Goal: Task Accomplishment & Management: Complete application form

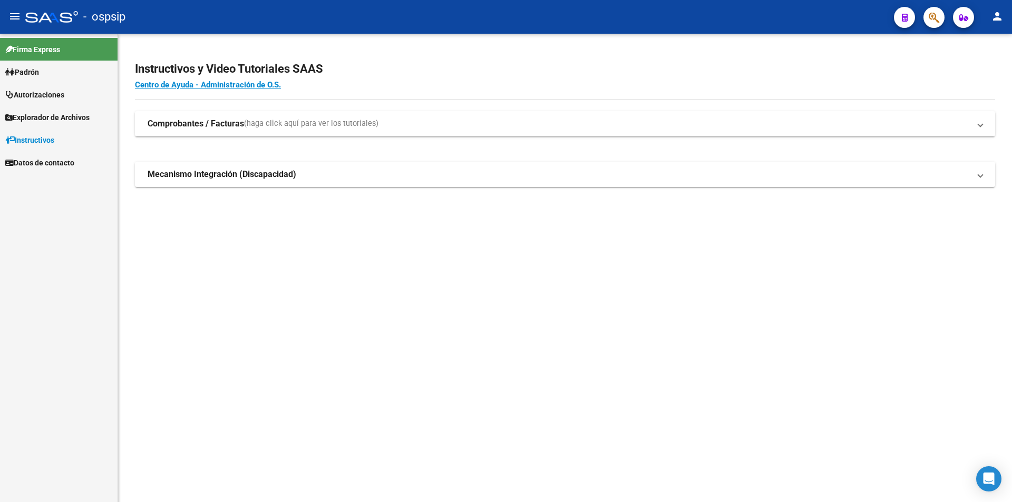
click at [76, 97] on link "Autorizaciones" at bounding box center [59, 94] width 118 height 23
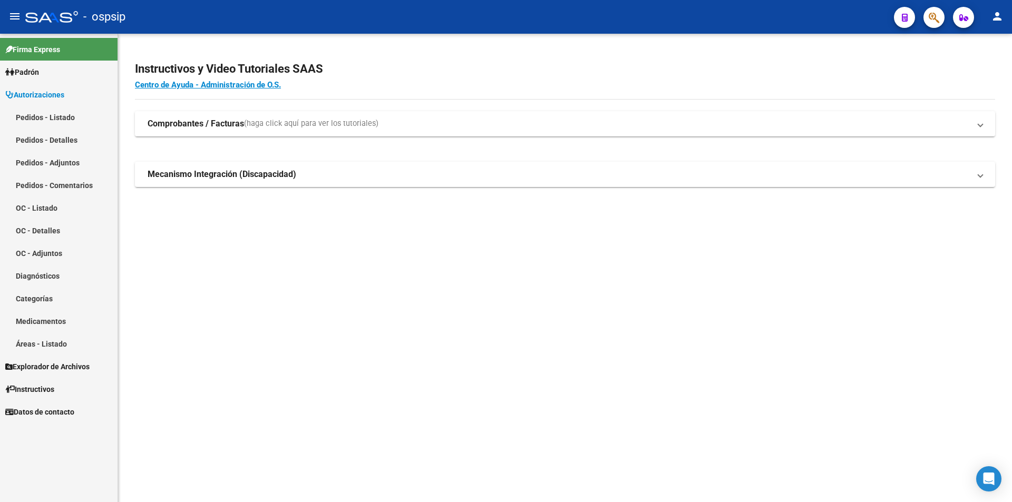
click at [71, 117] on link "Pedidos - Listado" at bounding box center [59, 117] width 118 height 23
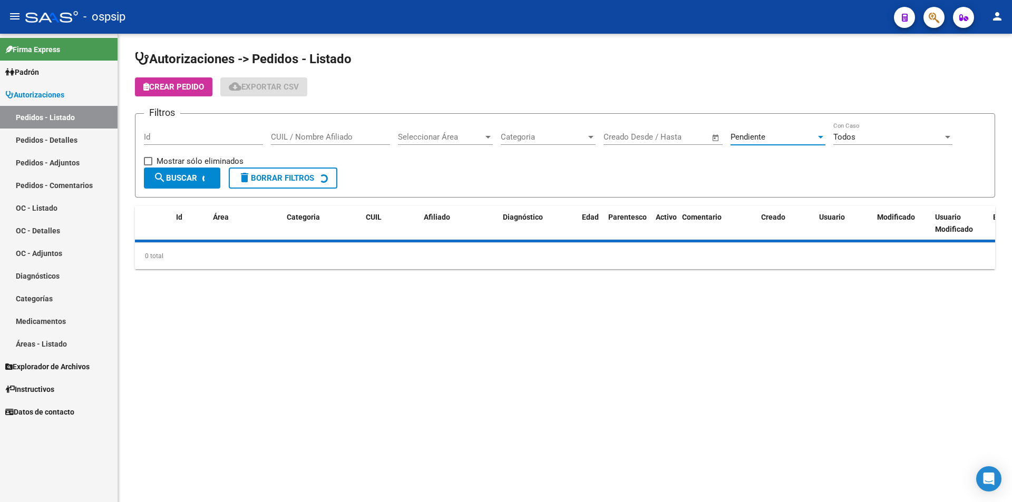
click at [798, 140] on div "Pendiente" at bounding box center [773, 136] width 85 height 9
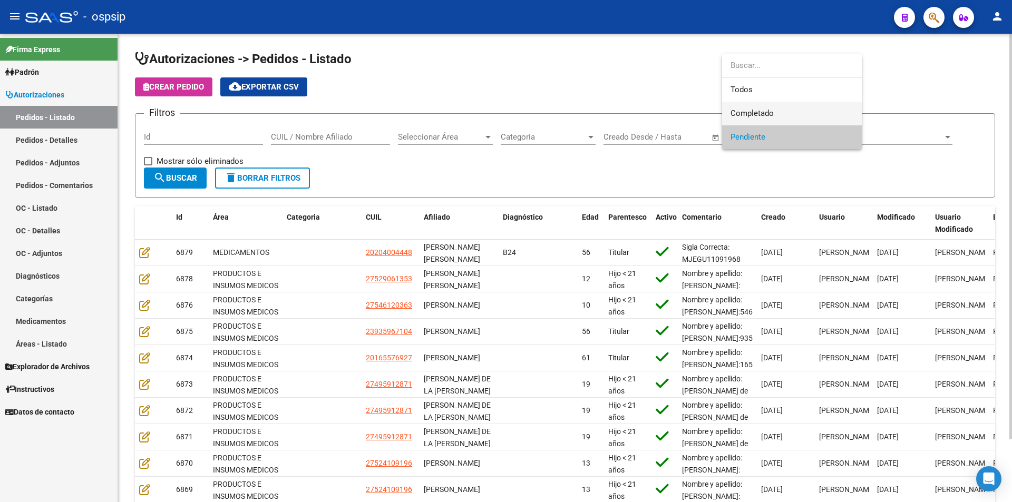
drag, startPoint x: 790, startPoint y: 108, endPoint x: 432, endPoint y: 135, distance: 359.0
click at [788, 109] on span "Completado" at bounding box center [792, 114] width 123 height 24
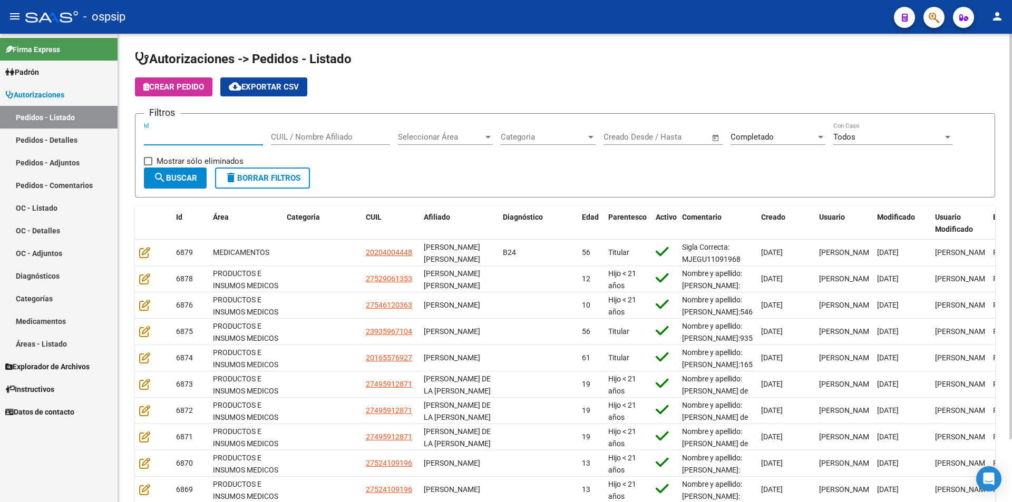
click at [235, 135] on input "Id" at bounding box center [203, 136] width 119 height 9
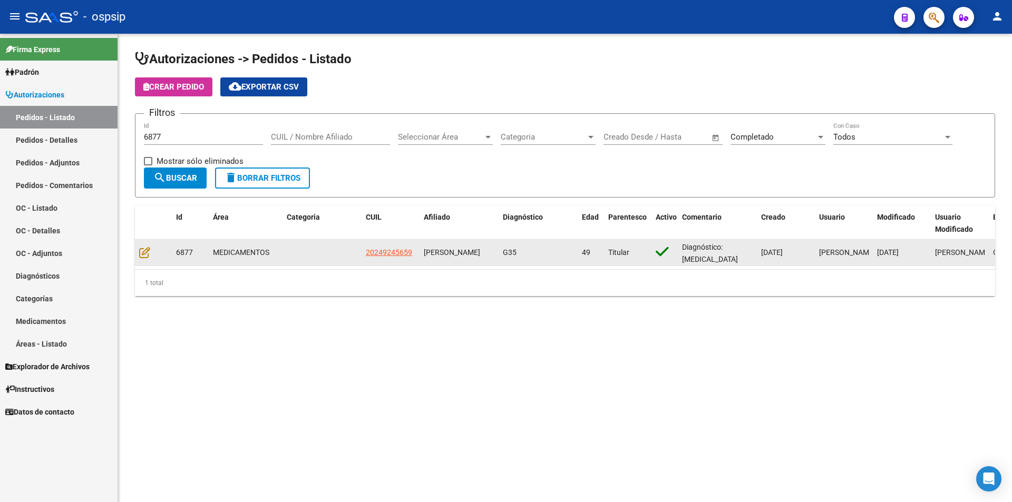
click at [148, 243] on datatable-body-cell at bounding box center [153, 253] width 37 height 26
click at [150, 250] on icon at bounding box center [144, 253] width 11 height 12
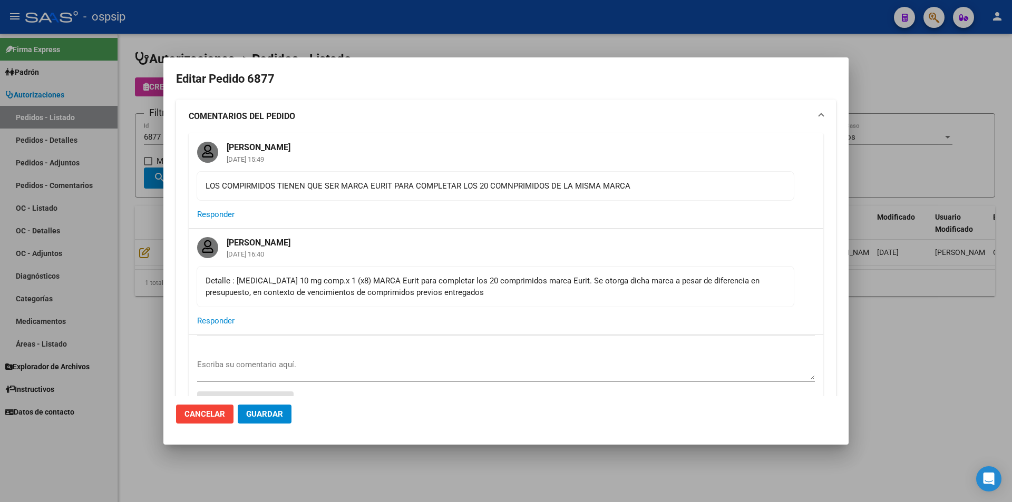
click at [133, 154] on div at bounding box center [506, 251] width 1012 height 502
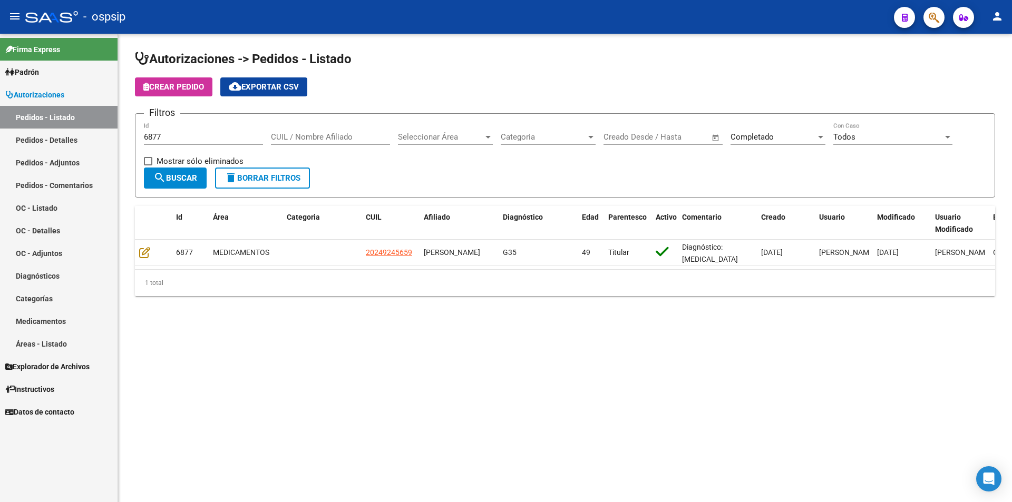
click at [162, 134] on input "6877" at bounding box center [203, 136] width 119 height 9
click at [168, 131] on div "6877 Id" at bounding box center [203, 133] width 119 height 23
click at [176, 131] on div "6877 Id" at bounding box center [203, 133] width 119 height 23
click at [186, 133] on input "6877" at bounding box center [203, 136] width 119 height 9
drag, startPoint x: 186, startPoint y: 138, endPoint x: 150, endPoint y: 145, distance: 36.6
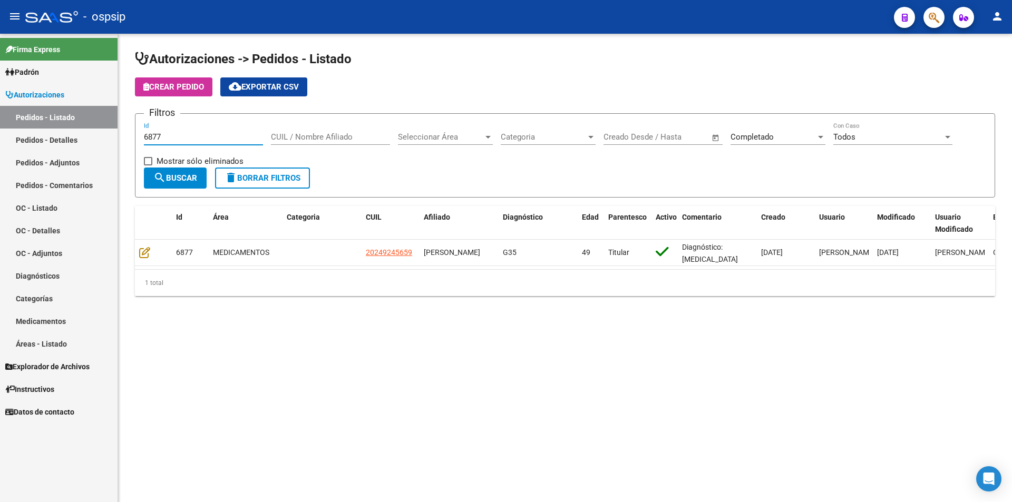
click at [150, 145] on div "6877 Id" at bounding box center [203, 138] width 119 height 33
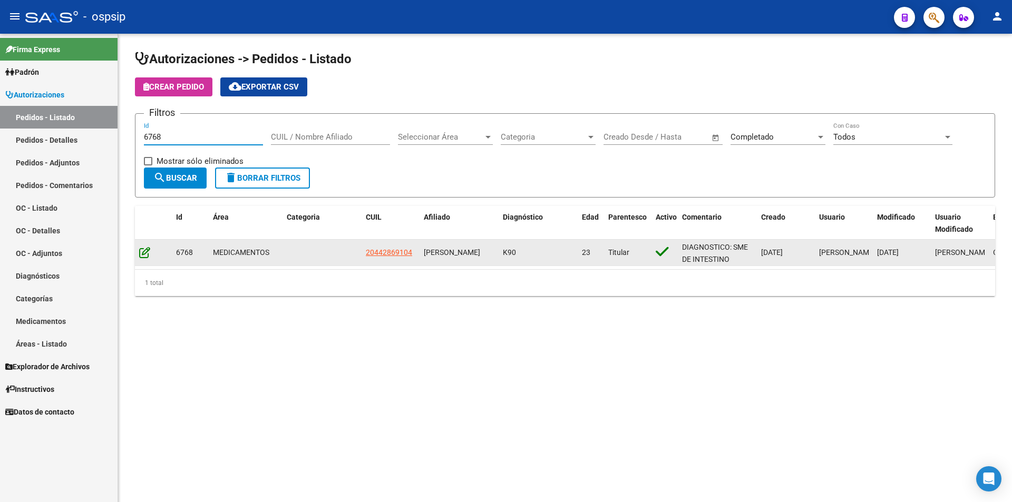
click at [150, 247] on div at bounding box center [153, 253] width 28 height 12
click at [150, 249] on div at bounding box center [153, 253] width 28 height 12
click at [149, 250] on icon at bounding box center [144, 253] width 11 height 12
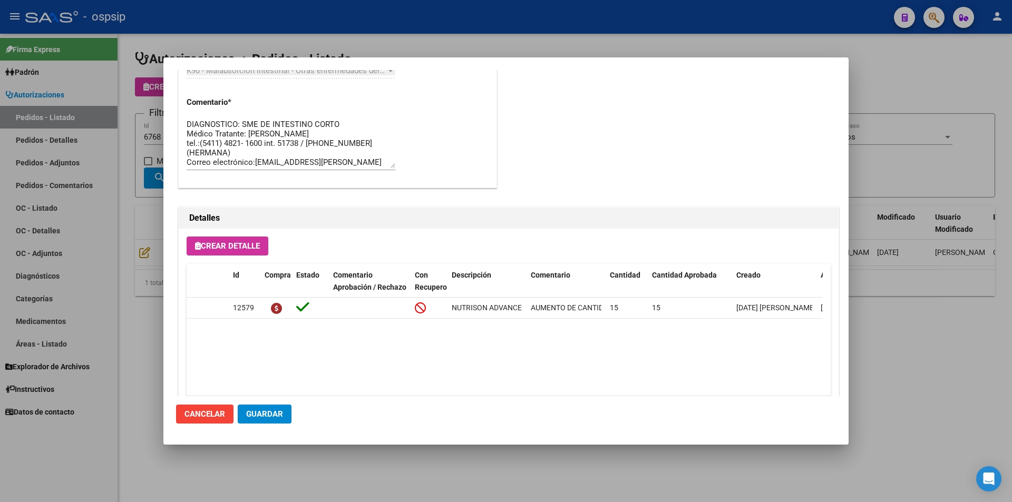
scroll to position [632, 0]
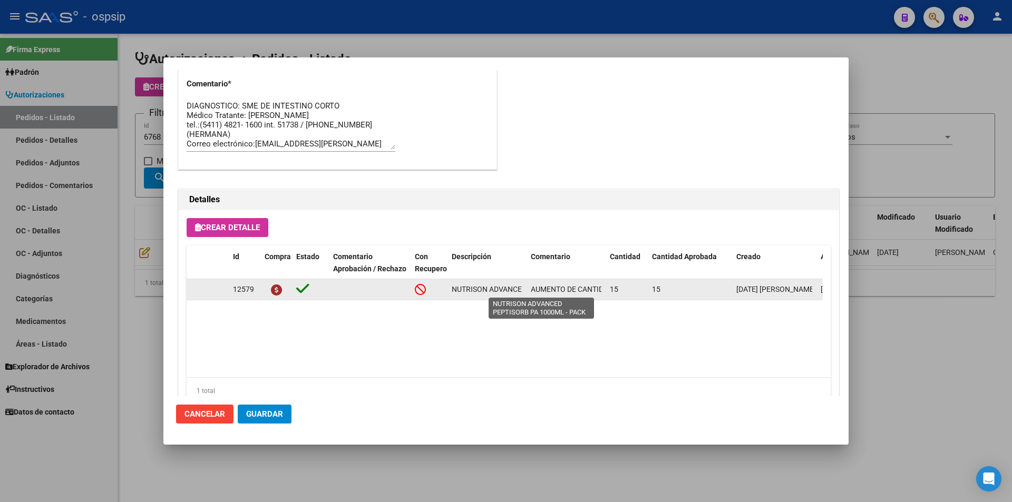
click at [504, 289] on span "NUTRISON ADVANCED PEPTISORB PA 1000ML - PACK" at bounding box center [541, 289] width 179 height 8
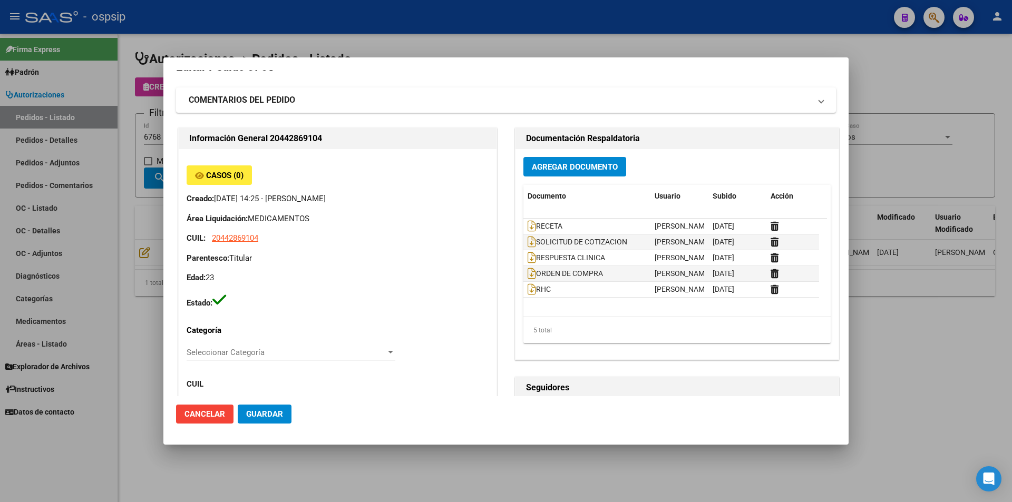
scroll to position [0, 0]
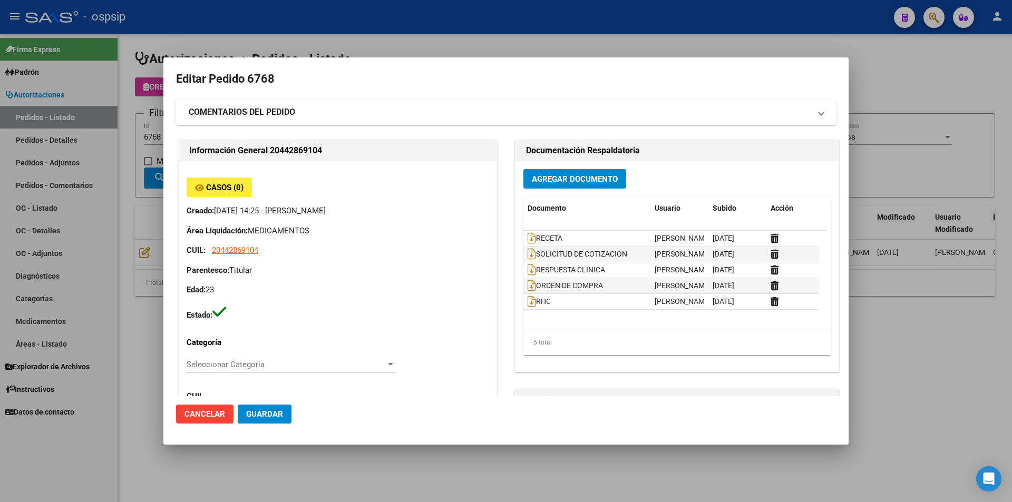
click at [92, 166] on div at bounding box center [506, 251] width 1012 height 502
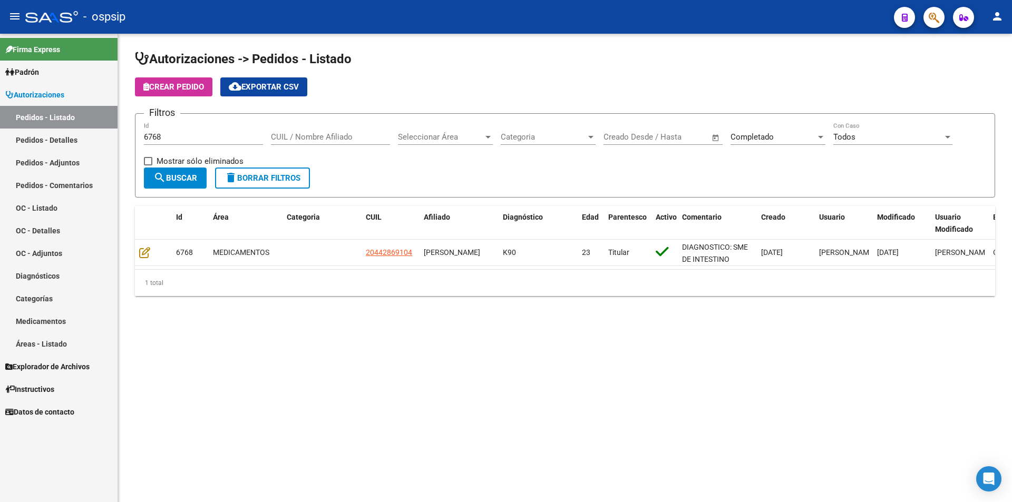
drag, startPoint x: 173, startPoint y: 133, endPoint x: 0, endPoint y: 132, distance: 173.4
click at [0, 132] on mat-sidenav-container "Firma Express Padrón Afiliados Empadronados Movimientos de Afiliados Padrón Ági…" at bounding box center [506, 268] width 1012 height 469
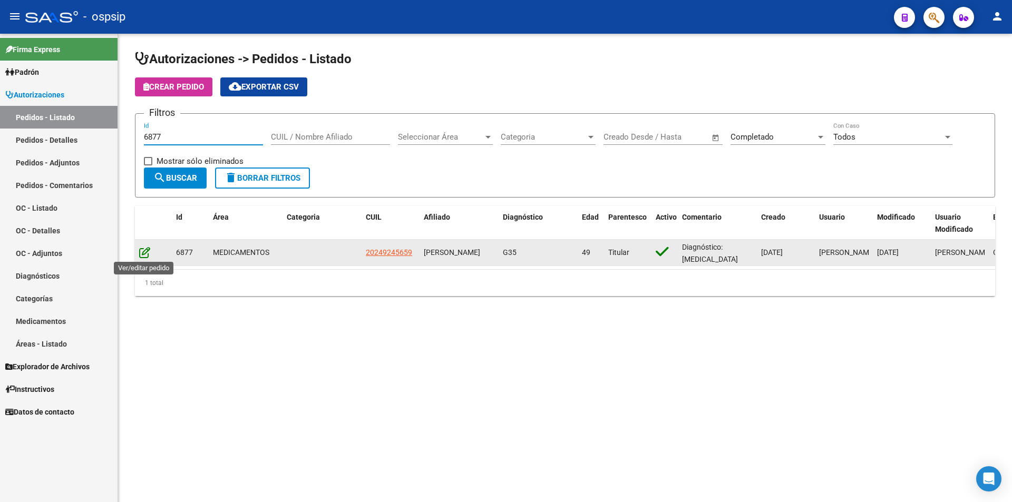
type input "6877"
click at [143, 250] on icon at bounding box center [144, 253] width 11 height 12
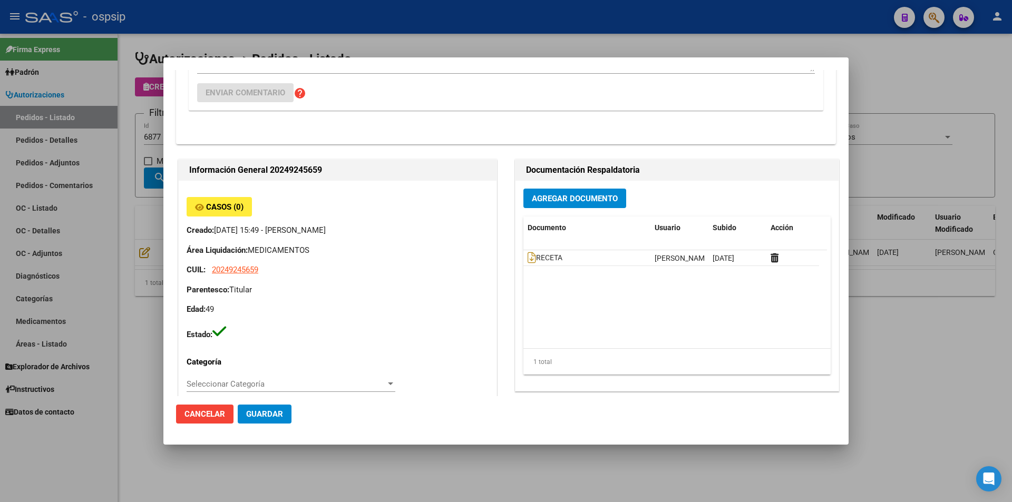
scroll to position [369, 0]
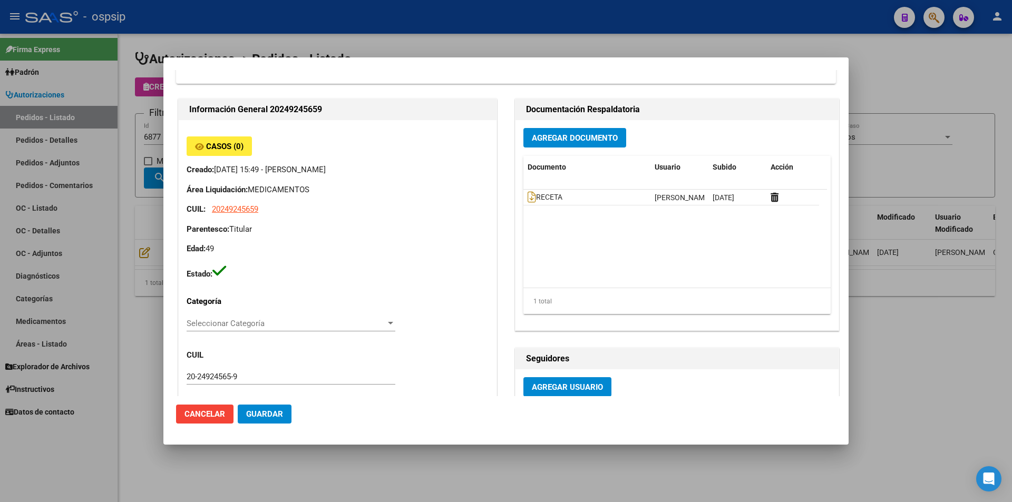
click at [139, 165] on div at bounding box center [506, 251] width 1012 height 502
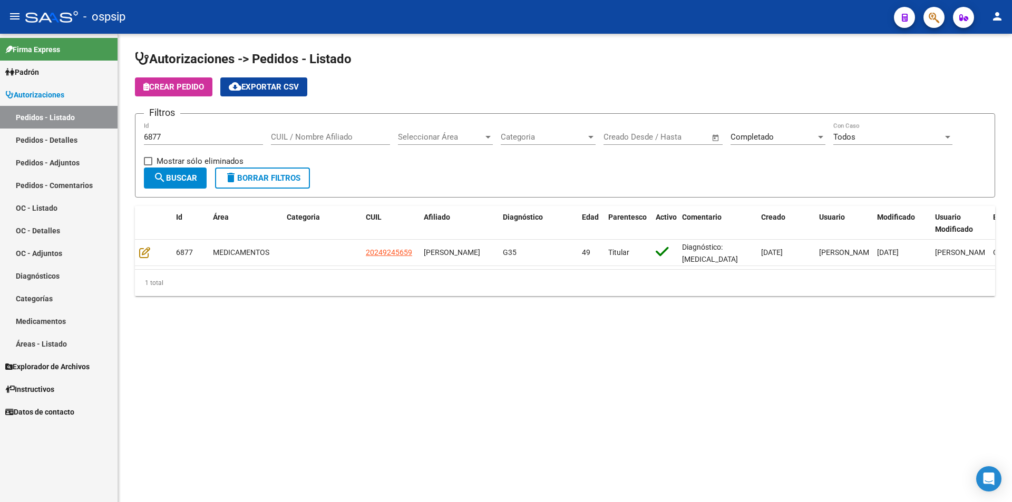
click at [231, 178] on mat-icon "delete" at bounding box center [231, 177] width 13 height 13
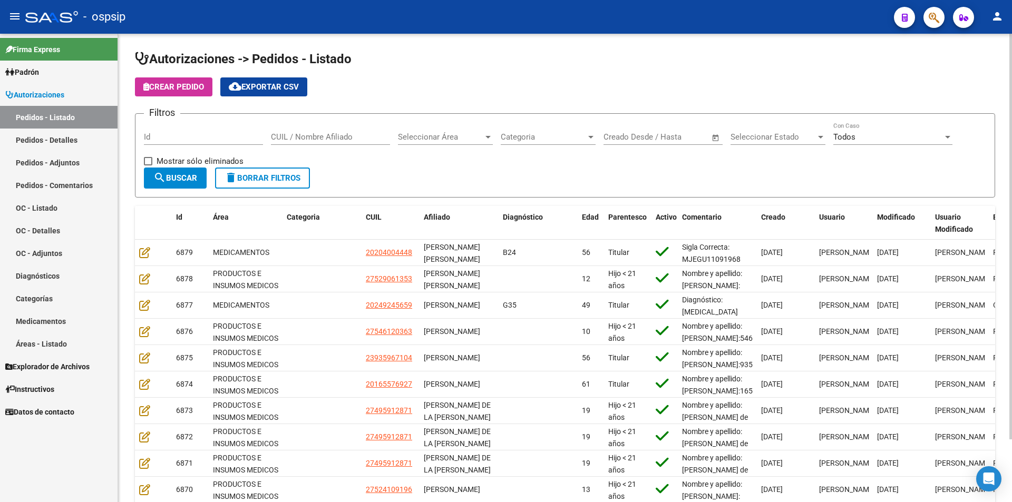
click at [760, 142] on div "Seleccionar Estado Seleccionar Estado" at bounding box center [778, 133] width 95 height 23
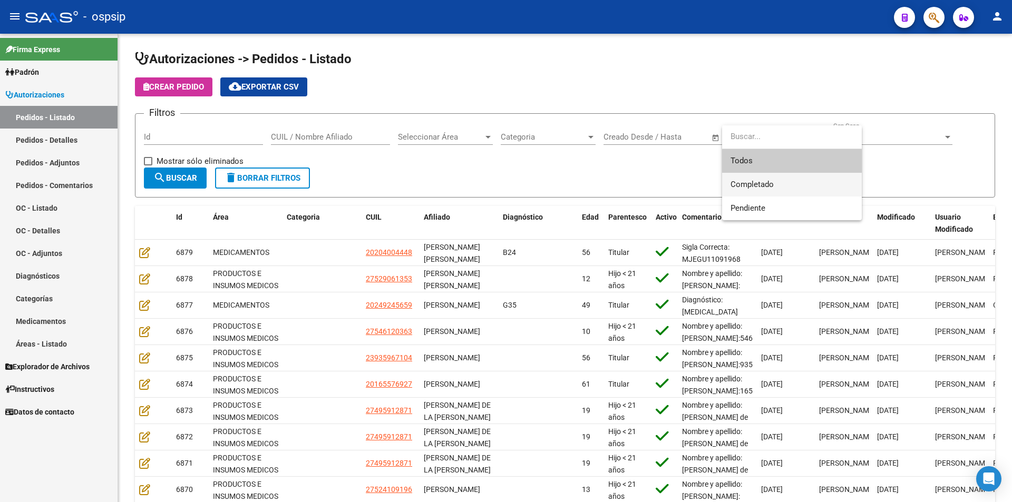
click at [758, 189] on span "Completado" at bounding box center [792, 185] width 123 height 24
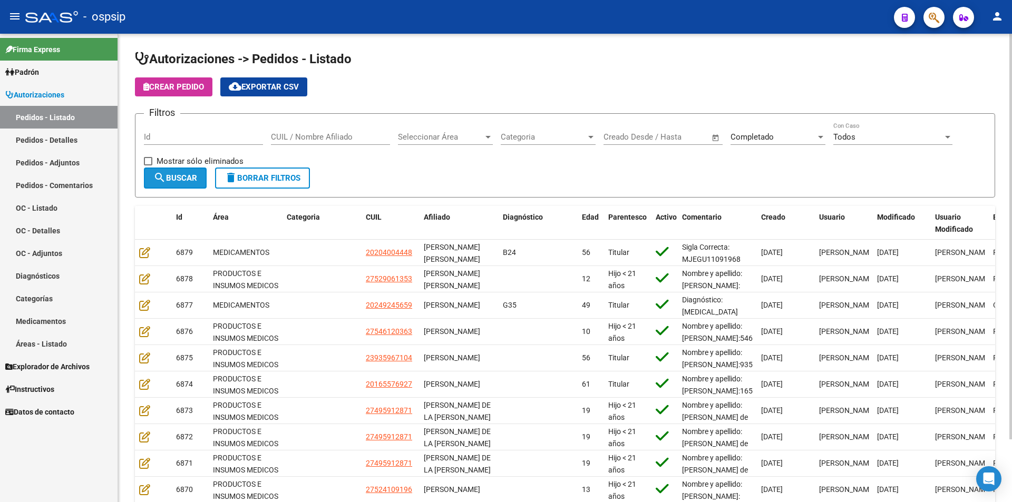
click at [197, 180] on span "search Buscar" at bounding box center [175, 177] width 44 height 9
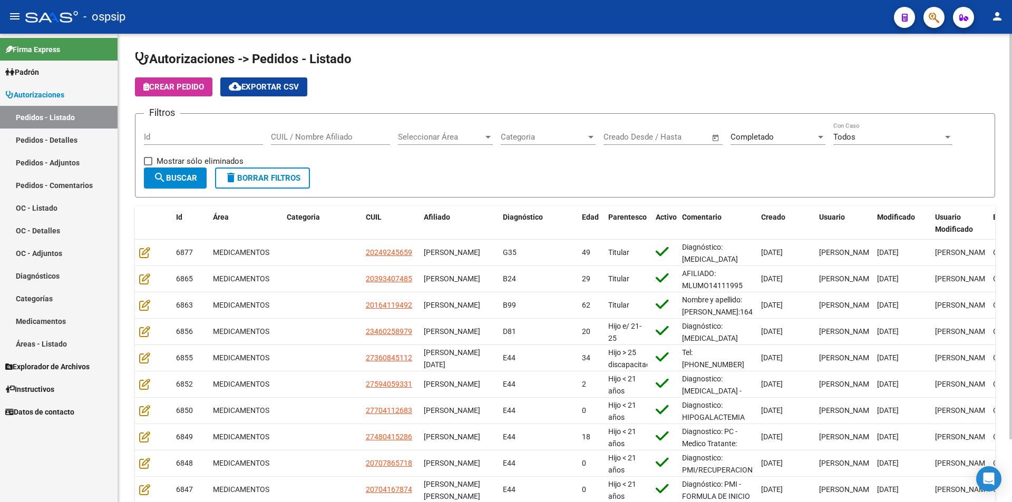
click at [197, 180] on span "search Buscar" at bounding box center [175, 177] width 44 height 9
click at [241, 85] on mat-icon "cloud_download" at bounding box center [235, 86] width 13 height 13
click at [45, 142] on link "Pedidos - Detalles" at bounding box center [59, 140] width 118 height 23
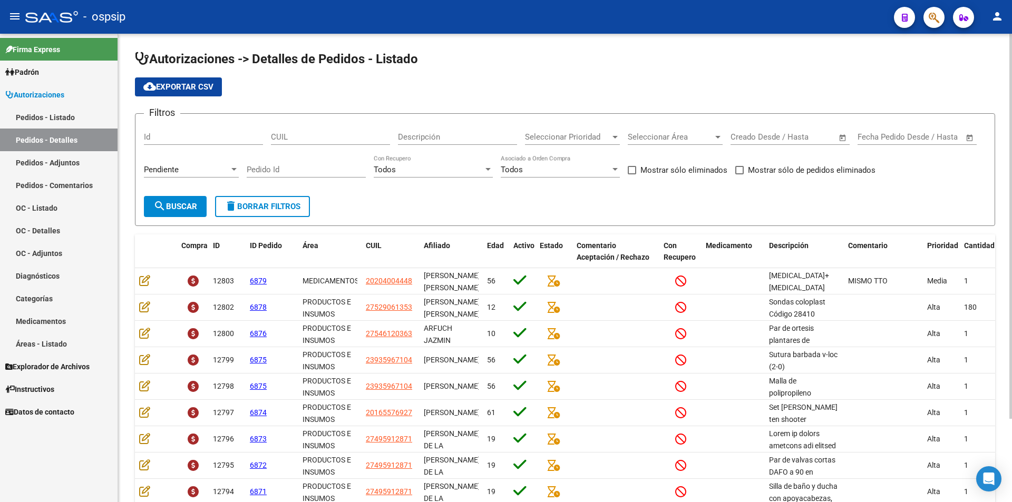
click at [183, 170] on div "Pendiente" at bounding box center [186, 169] width 85 height 9
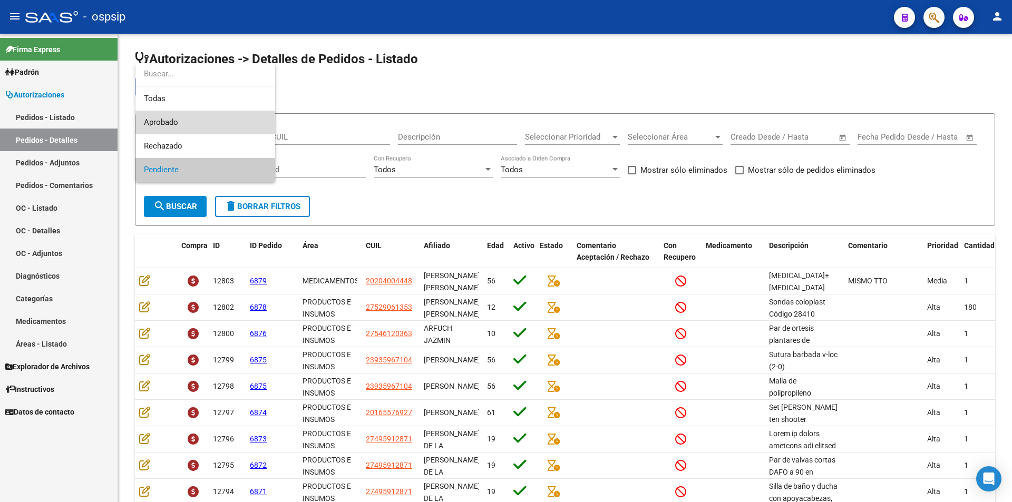
click at [189, 128] on span "Aprobado" at bounding box center [205, 123] width 123 height 24
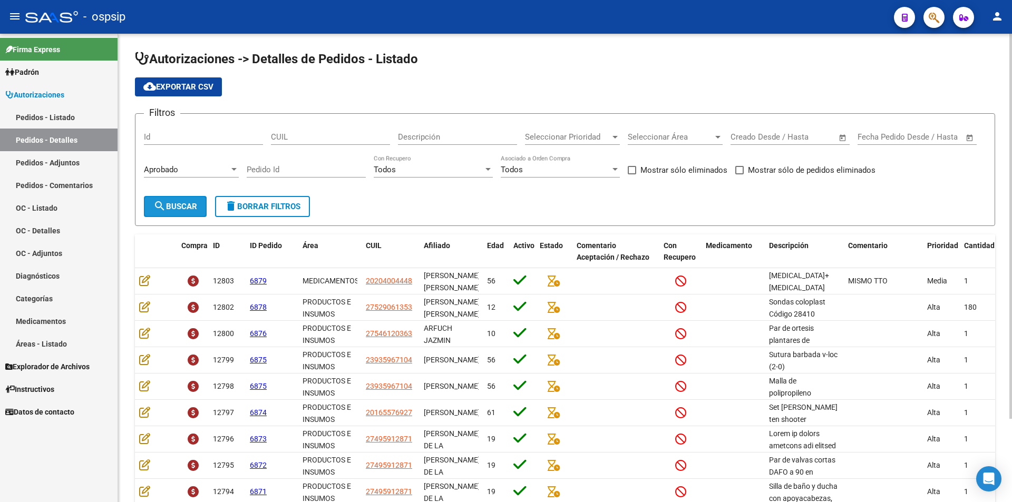
click at [186, 206] on span "search Buscar" at bounding box center [175, 206] width 44 height 9
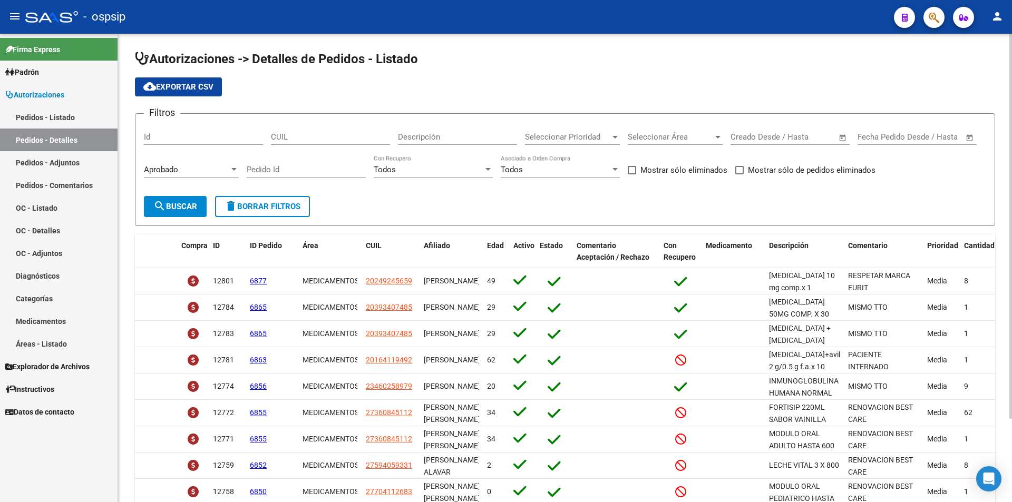
click at [187, 205] on span "search Buscar" at bounding box center [175, 206] width 44 height 9
click at [174, 91] on span "cloud_download Exportar CSV" at bounding box center [178, 86] width 70 height 9
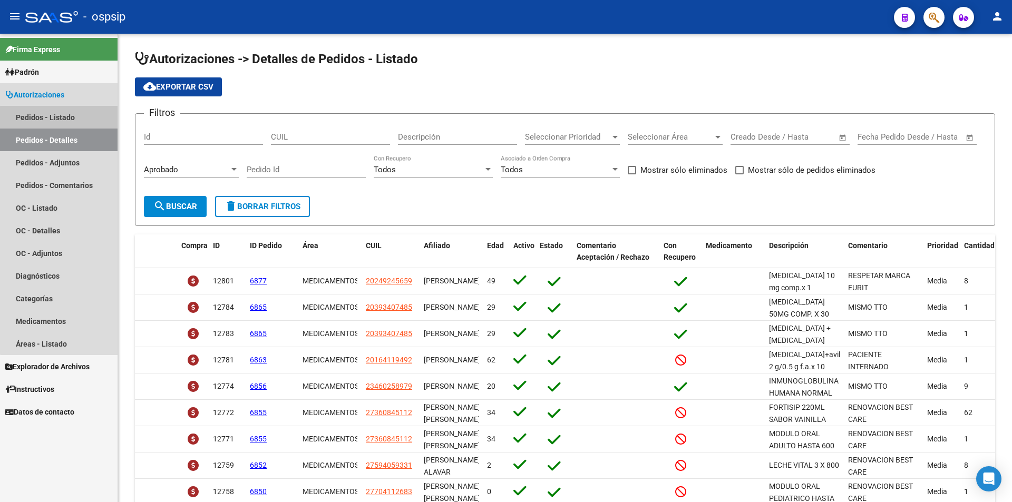
click at [72, 119] on link "Pedidos - Listado" at bounding box center [59, 117] width 118 height 23
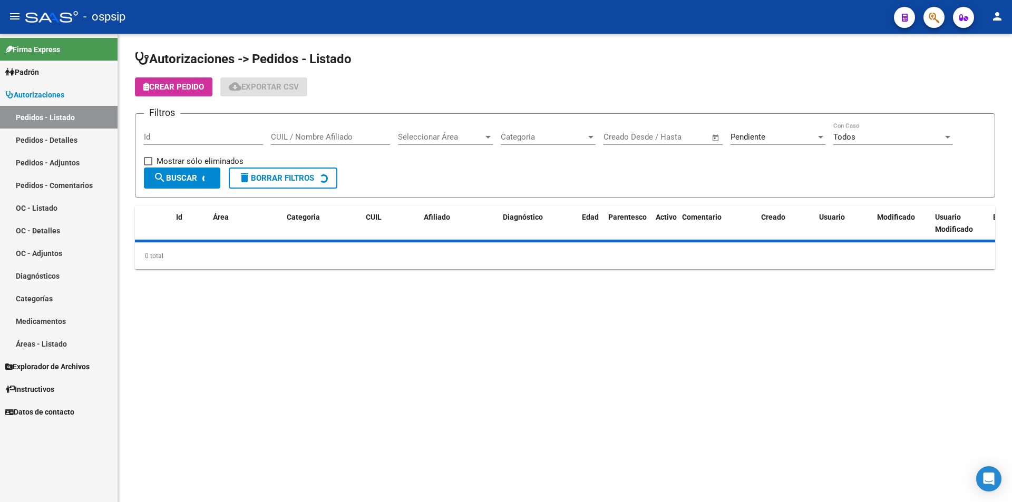
click at [198, 135] on input "Id" at bounding box center [203, 136] width 119 height 9
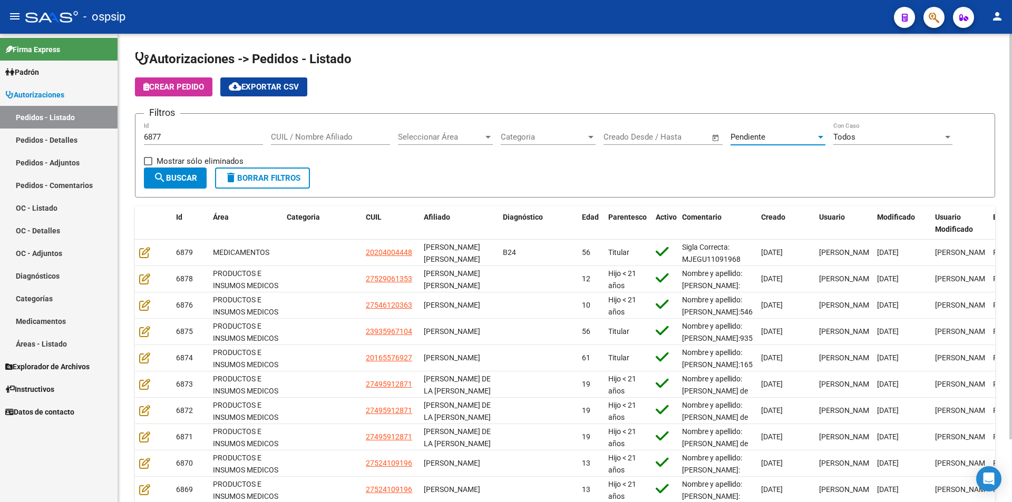
click at [781, 133] on div "Pendiente" at bounding box center [773, 136] width 85 height 9
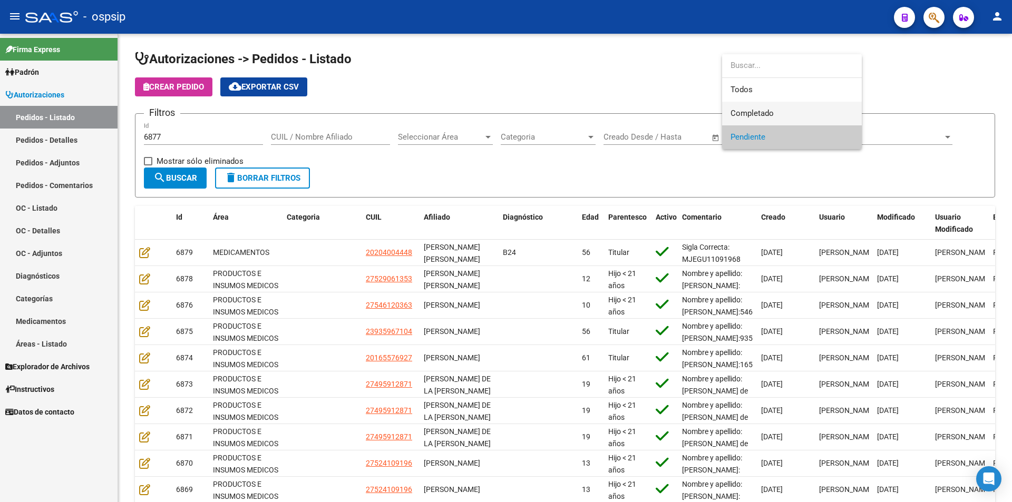
click at [774, 111] on span "Completado" at bounding box center [792, 114] width 123 height 24
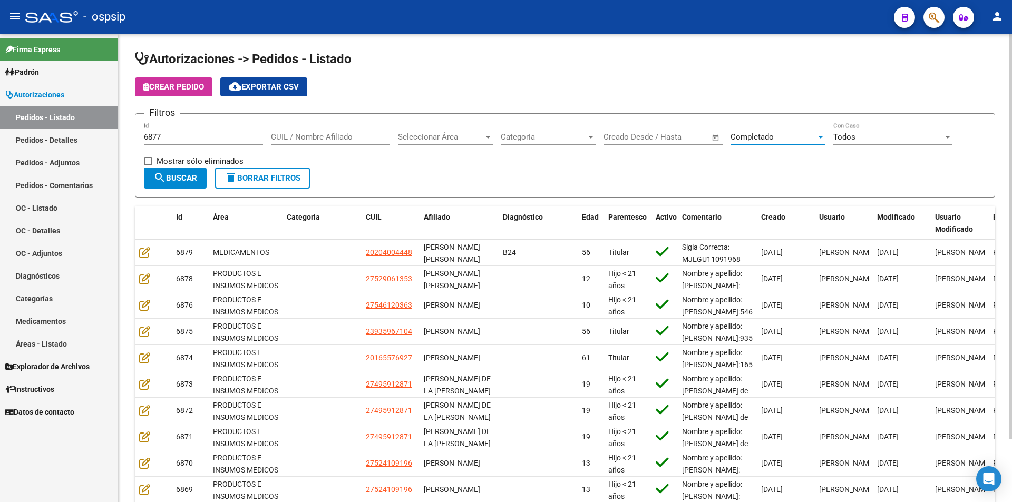
click at [194, 188] on button "search Buscar" at bounding box center [175, 178] width 63 height 21
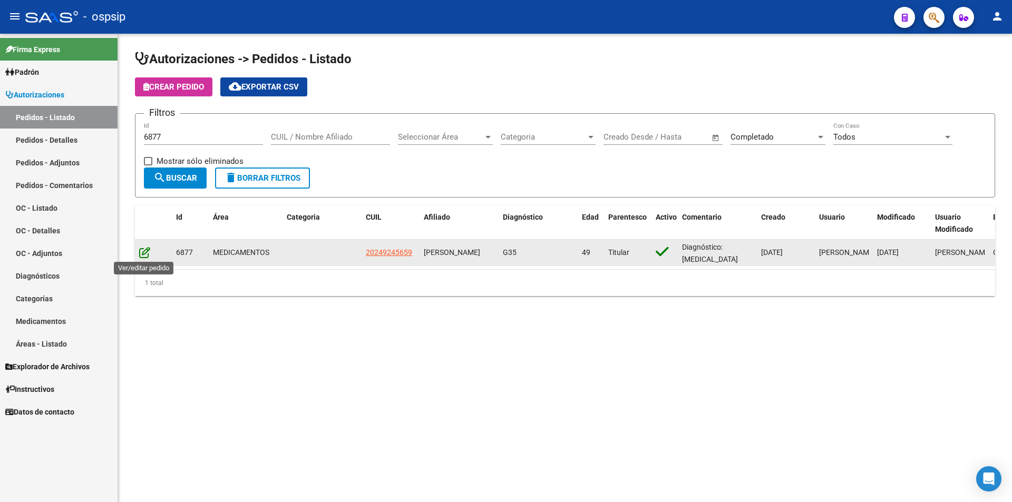
click at [144, 256] on icon at bounding box center [144, 253] width 11 height 12
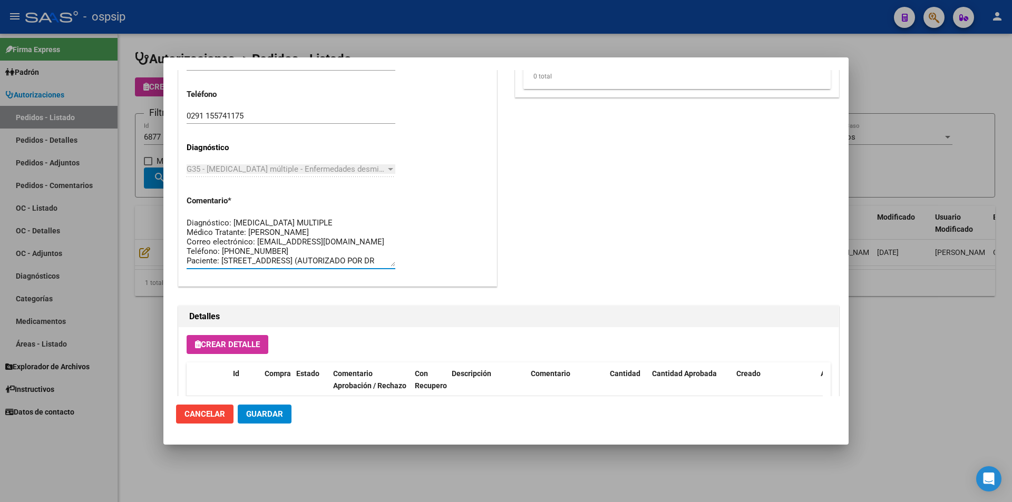
drag, startPoint x: 298, startPoint y: 261, endPoint x: 119, endPoint y: 191, distance: 193.1
click at [119, 191] on div "Editar Pedido 6877 COMENTARIOS DEL PEDIDO [PERSON_NAME] [DATE] 15:49 LOS COMPIR…" at bounding box center [506, 251] width 1012 height 502
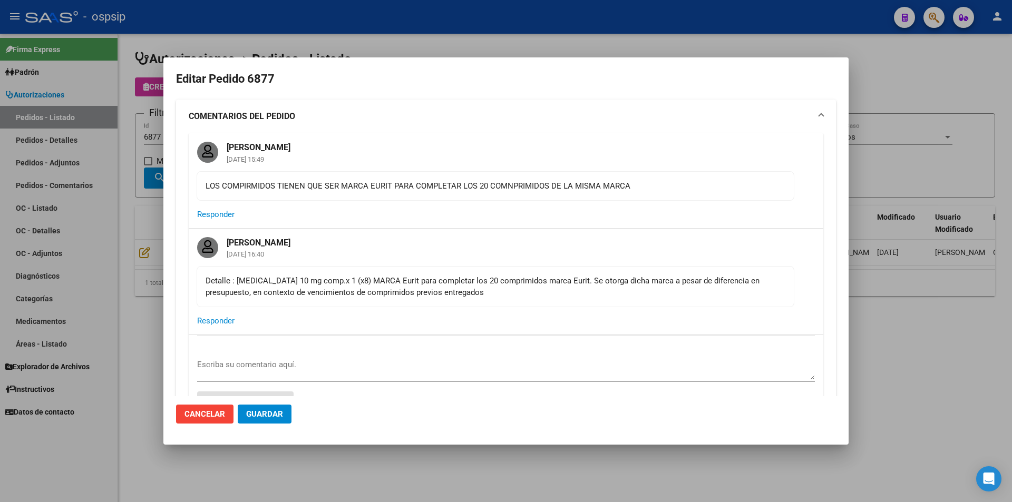
click at [144, 120] on div at bounding box center [506, 251] width 1012 height 502
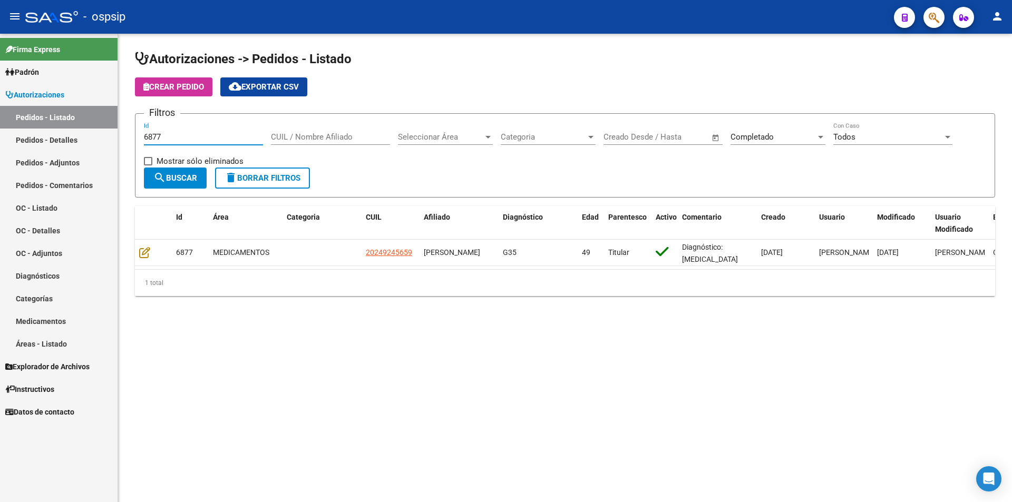
drag, startPoint x: 162, startPoint y: 132, endPoint x: 105, endPoint y: 132, distance: 57.5
click at [105, 132] on mat-sidenav-container "Firma Express Padrón Afiliados Empadronados Movimientos de Afiliados Padrón Ági…" at bounding box center [506, 268] width 1012 height 469
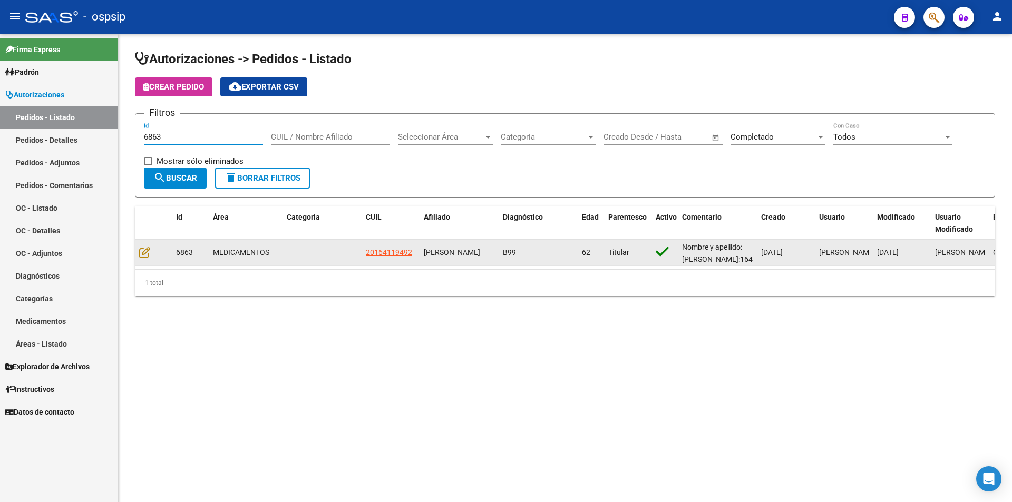
type input "6863"
click at [148, 259] on div at bounding box center [153, 253] width 28 height 12
click at [148, 252] on icon at bounding box center [144, 253] width 11 height 12
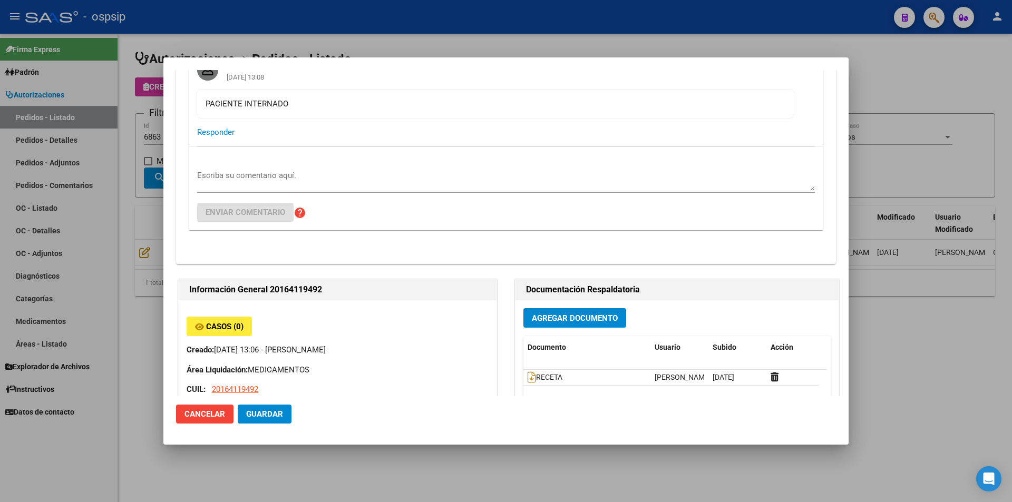
scroll to position [158, 0]
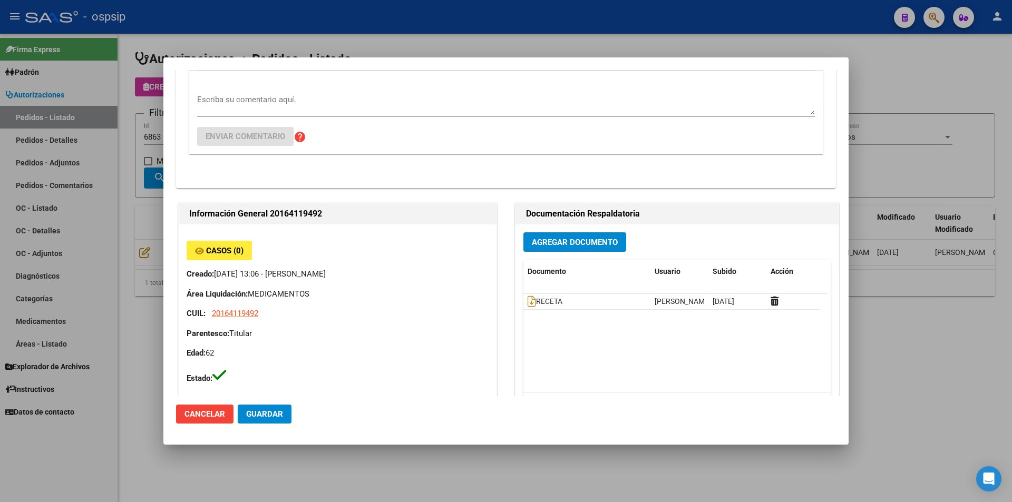
click at [588, 239] on span "Agregar Documento" at bounding box center [575, 242] width 86 height 9
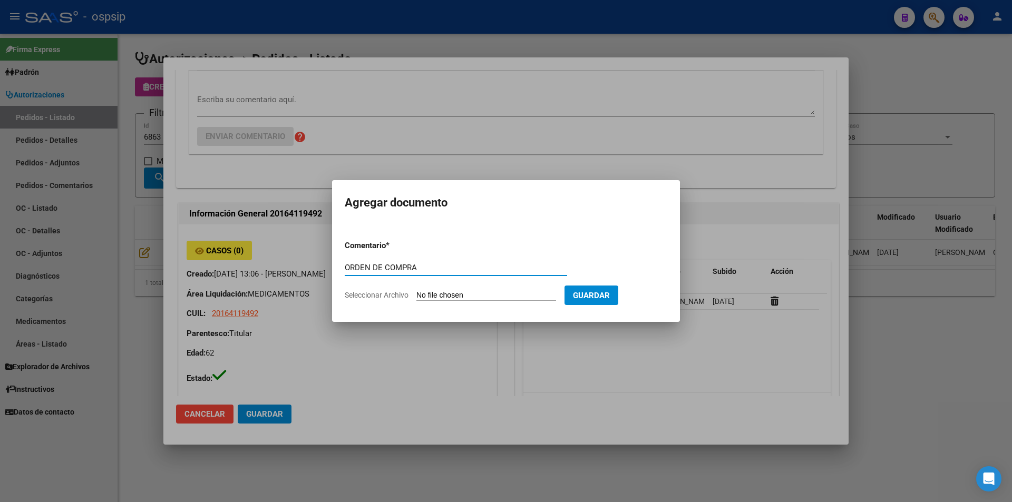
type input "ORDEN DE COMPRA"
click at [499, 298] on input "Seleccionar Archivo" at bounding box center [486, 296] width 140 height 10
type input "C:\fakepath\ORDEN DE COMPRA 6863 firmada.pdf"
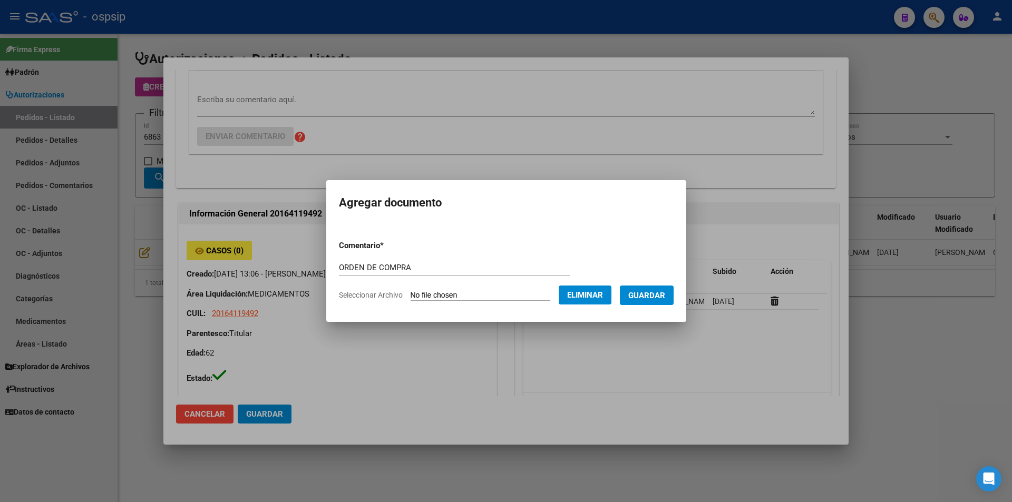
click at [656, 303] on button "Guardar" at bounding box center [647, 296] width 54 height 20
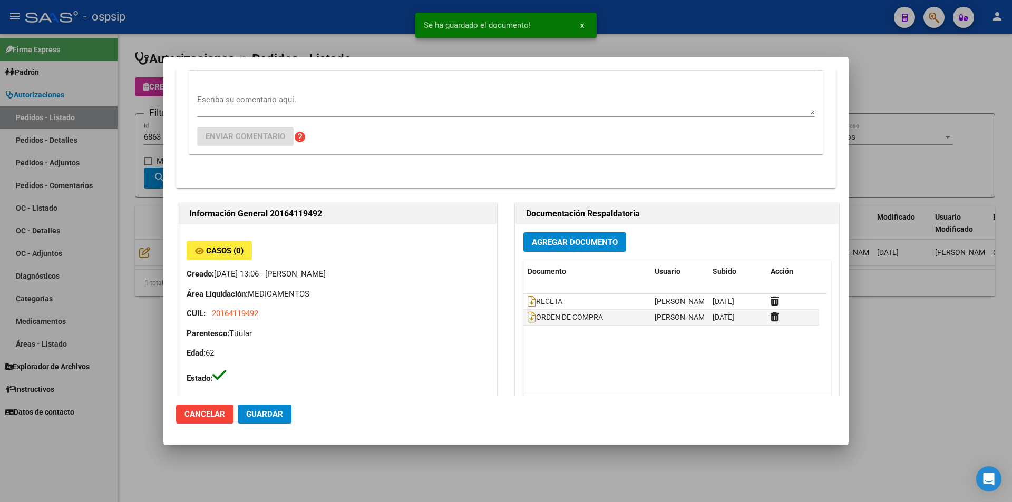
click at [138, 221] on div at bounding box center [506, 251] width 1012 height 502
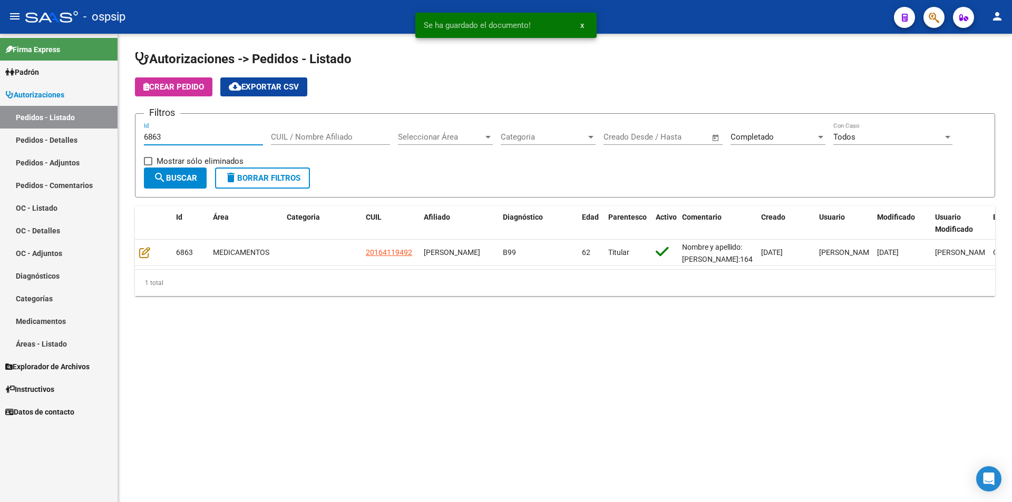
click at [161, 136] on input "6863" at bounding box center [203, 136] width 119 height 9
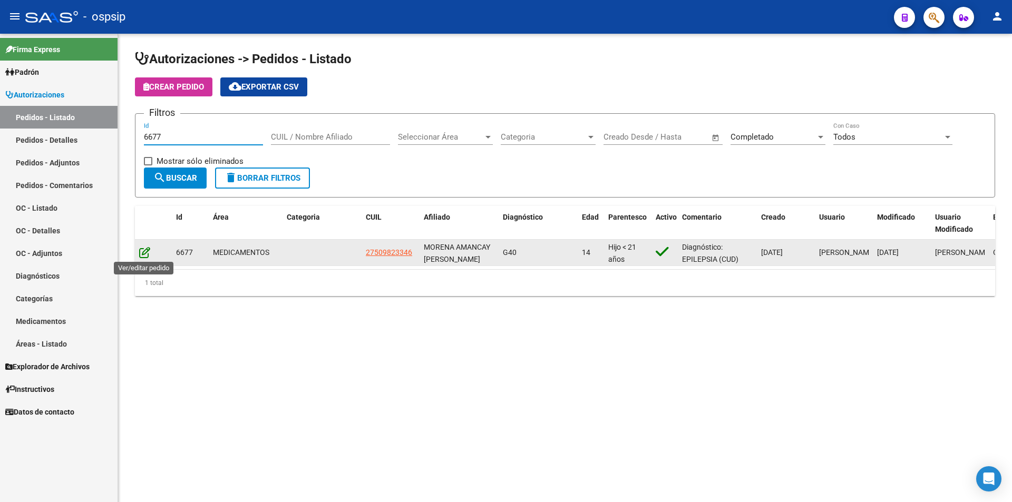
type input "6677"
click at [143, 251] on icon at bounding box center [144, 253] width 11 height 12
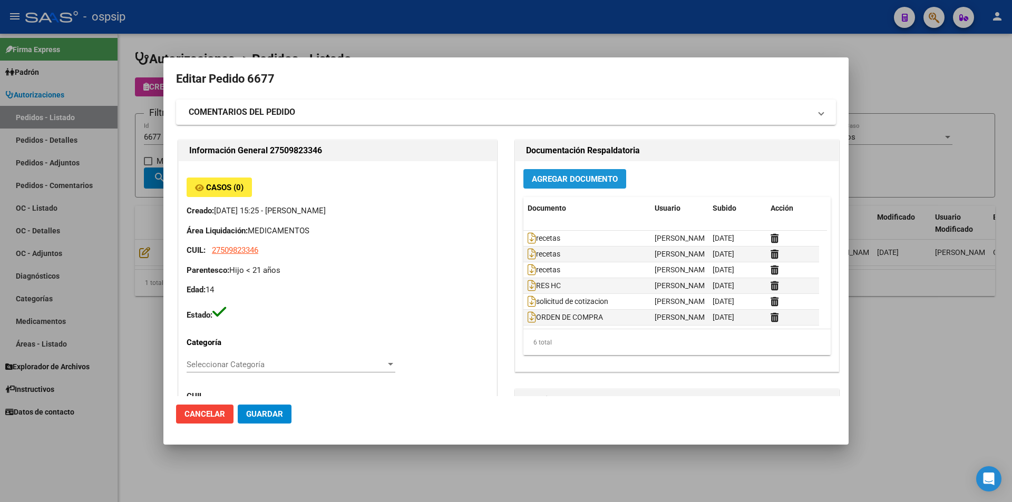
click at [551, 185] on button "Agregar Documento" at bounding box center [574, 179] width 103 height 20
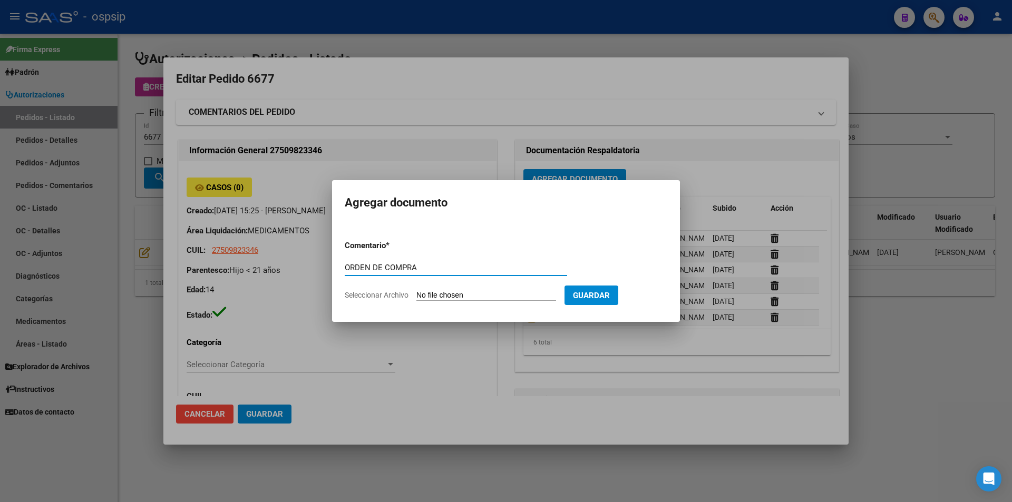
type input "ORDEN DE COMPRA"
click at [460, 291] on input "Seleccionar Archivo" at bounding box center [486, 296] width 140 height 10
type input "C:\fakepath\OC 6677 con FIRMA.pdf"
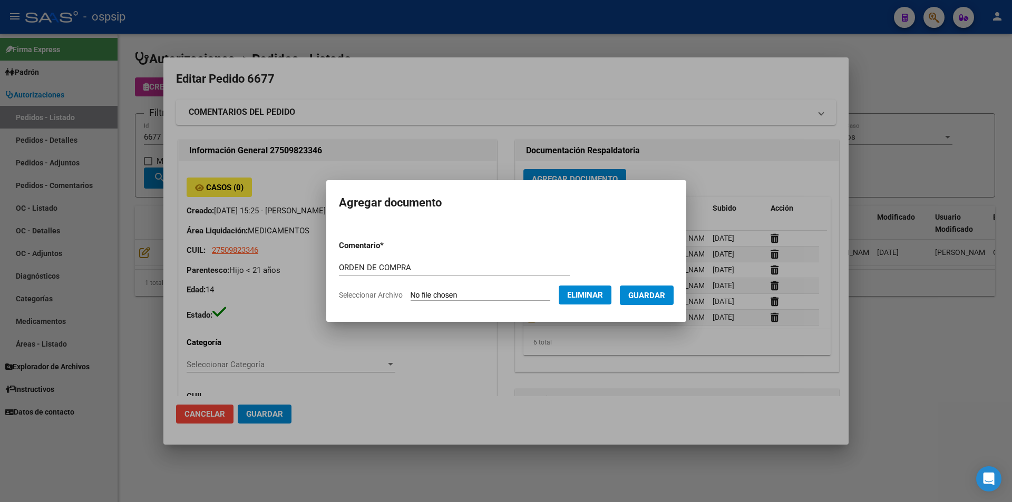
click at [662, 296] on span "Guardar" at bounding box center [646, 295] width 37 height 9
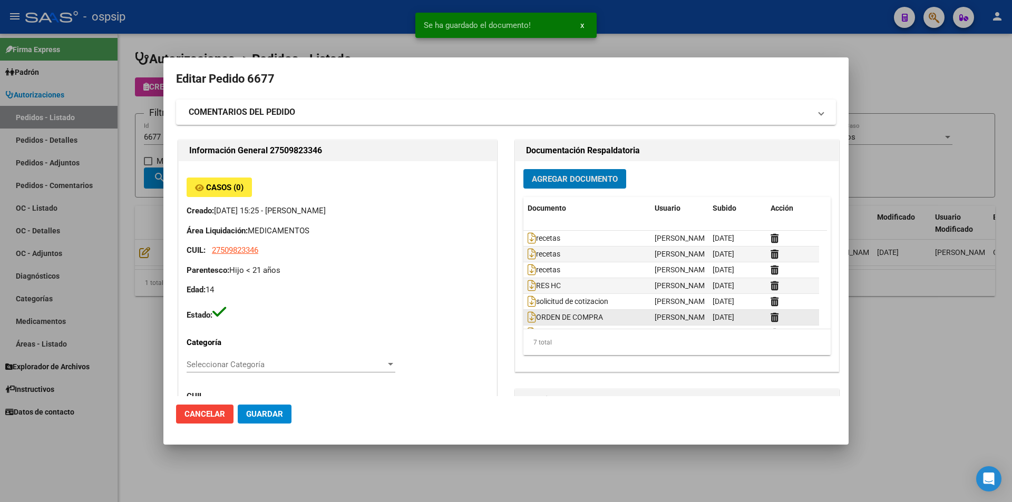
scroll to position [16, 0]
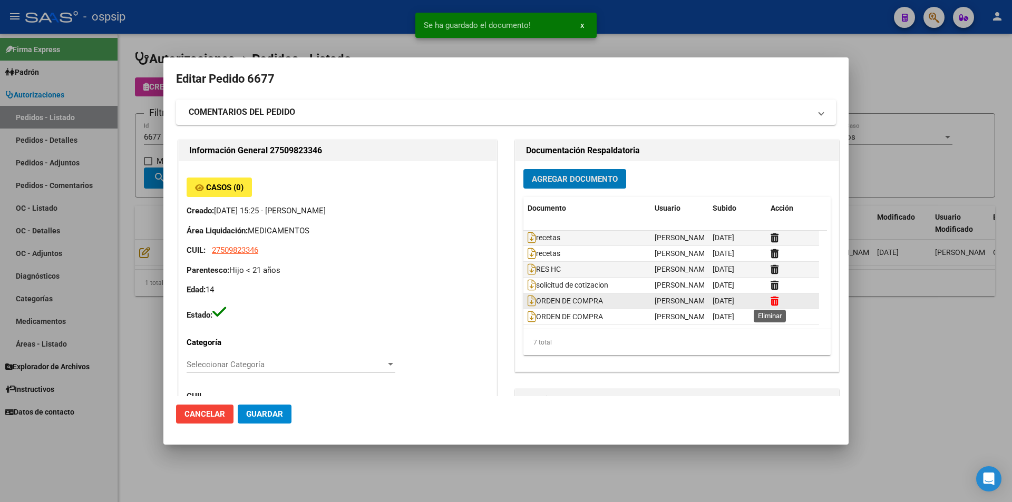
click at [771, 300] on icon at bounding box center [775, 301] width 8 height 10
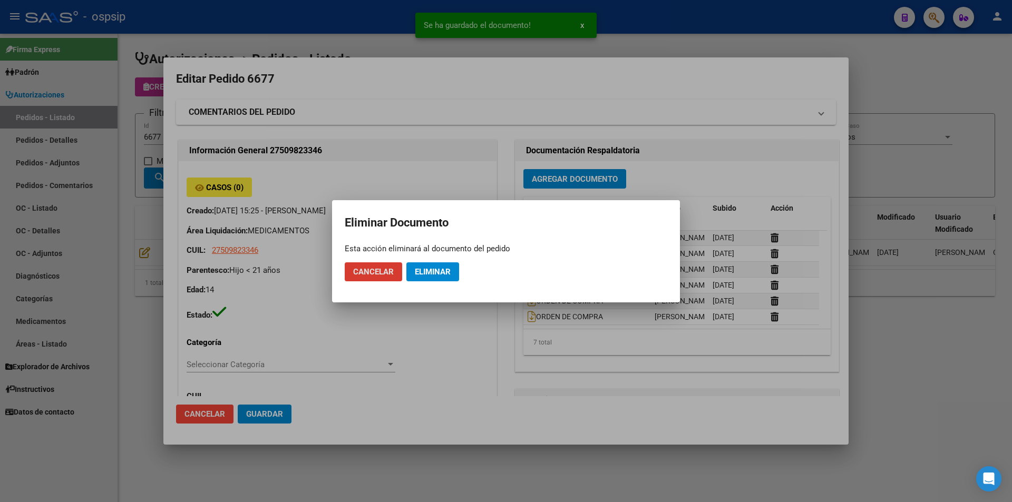
click at [443, 270] on span "Eliminar" at bounding box center [433, 271] width 36 height 9
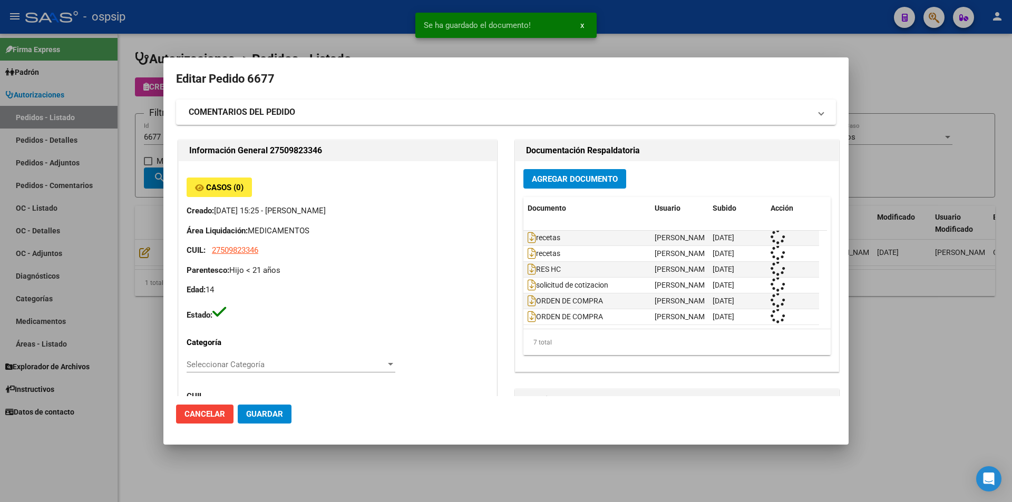
scroll to position [1, 0]
drag, startPoint x: 157, startPoint y: 135, endPoint x: 165, endPoint y: 136, distance: 8.5
click at [157, 134] on div at bounding box center [506, 251] width 1012 height 502
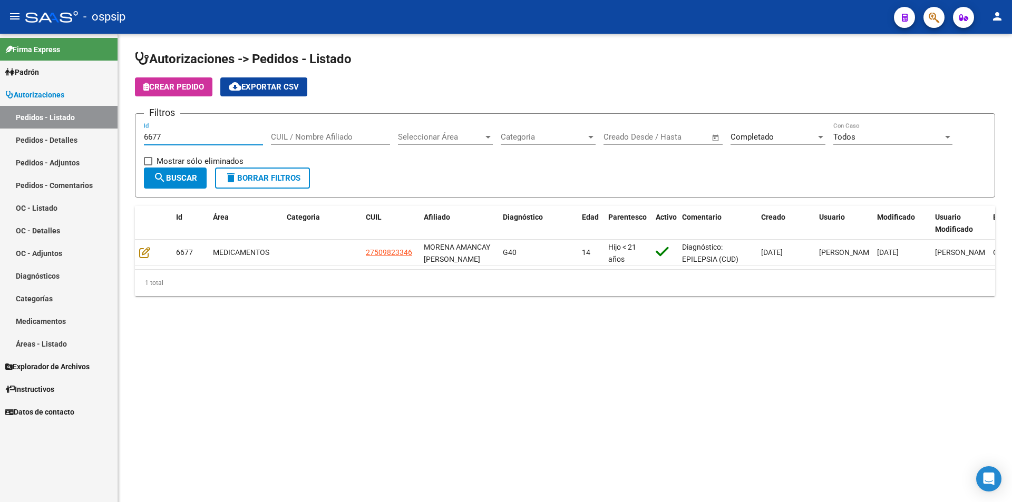
click at [173, 140] on input "6677" at bounding box center [203, 136] width 119 height 9
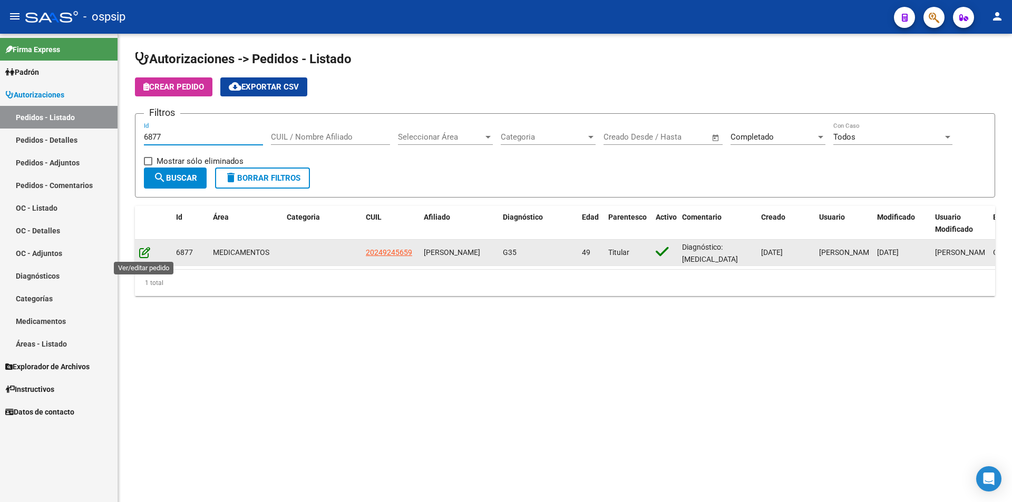
type input "6877"
click at [145, 250] on icon at bounding box center [144, 253] width 11 height 12
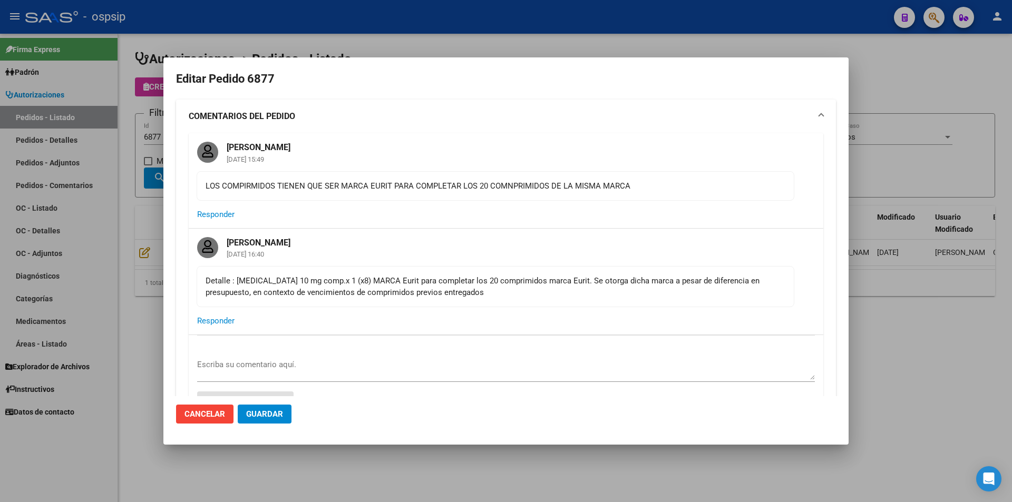
scroll to position [369, 0]
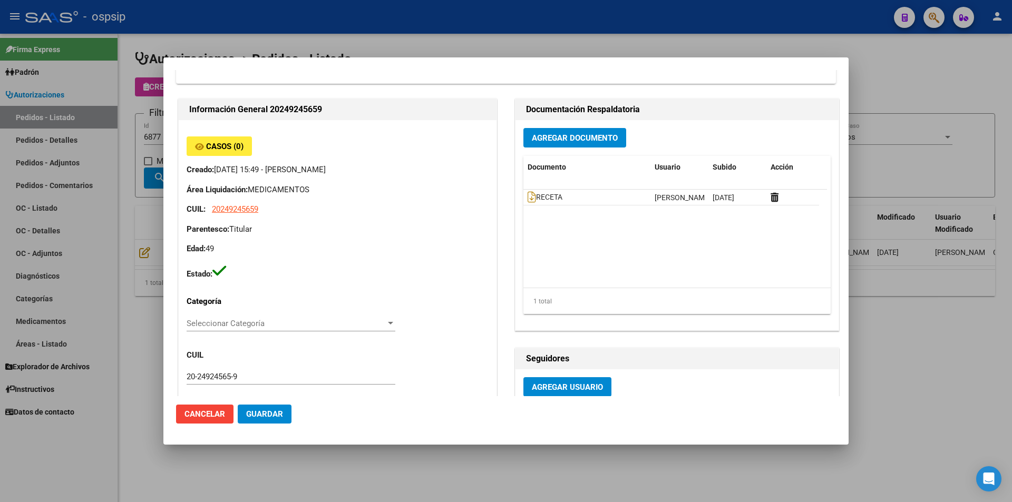
click at [579, 151] on div "Agregar Documento Documento Usuario Subido Acción RECETA [PERSON_NAME] [DATE] 1…" at bounding box center [676, 225] width 323 height 210
click at [575, 139] on span "Agregar Documento" at bounding box center [575, 137] width 86 height 9
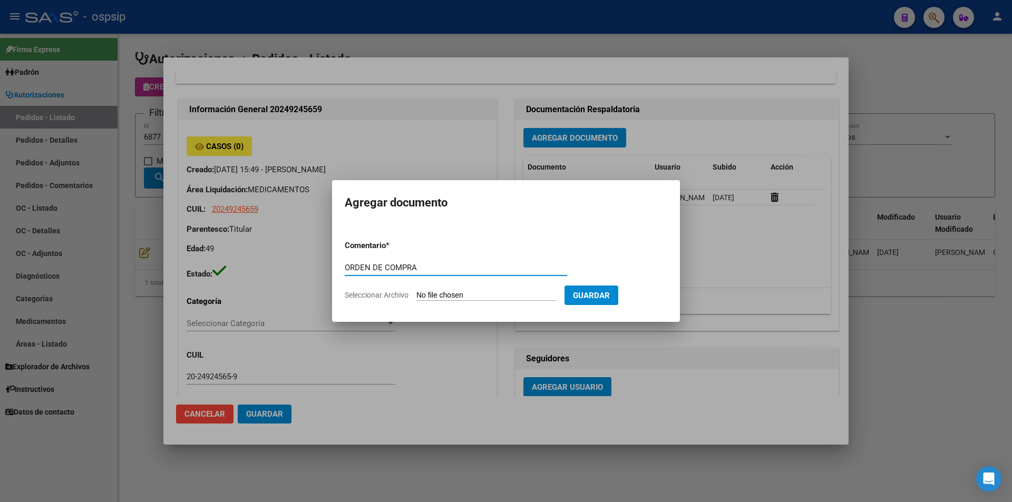
type input "ORDEN DE COMPRA"
click at [485, 293] on input "Seleccionar Archivo" at bounding box center [486, 296] width 140 height 10
type input "C:\fakepath\OC 6877 con FIRMA.pdf"
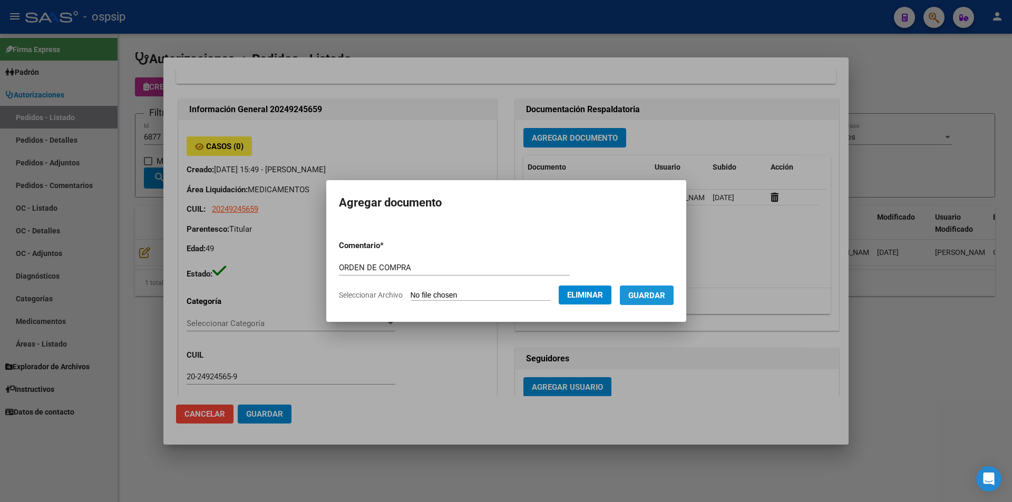
click at [654, 300] on button "Guardar" at bounding box center [647, 296] width 54 height 20
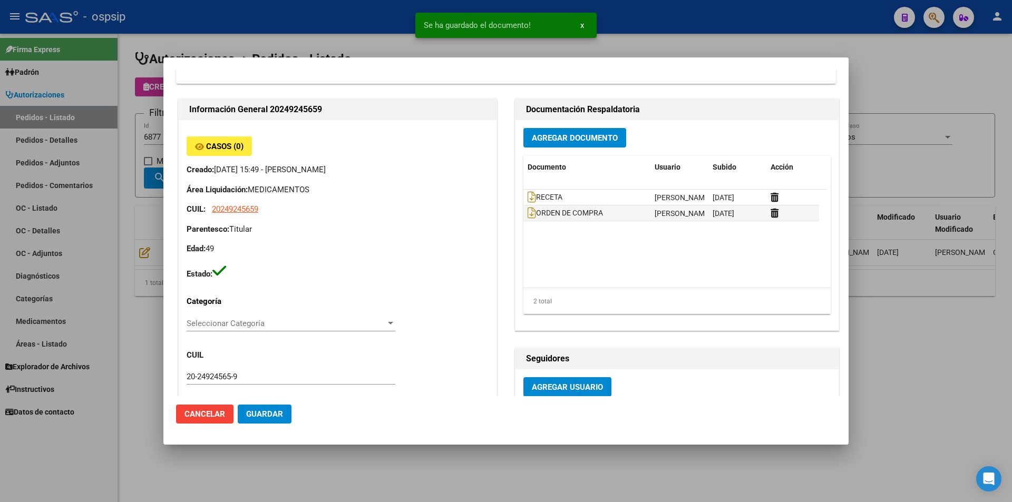
drag, startPoint x: 627, startPoint y: 57, endPoint x: 680, endPoint y: 1, distance: 77.6
click at [629, 54] on div "Editar Pedido 6877 COMENTARIOS DEL PEDIDO [PERSON_NAME] [DATE] 15:49 LOS COMPIR…" at bounding box center [506, 251] width 1012 height 502
click at [115, 222] on div at bounding box center [506, 251] width 1012 height 502
